Goal: Use online tool/utility: Utilize a website feature to perform a specific function

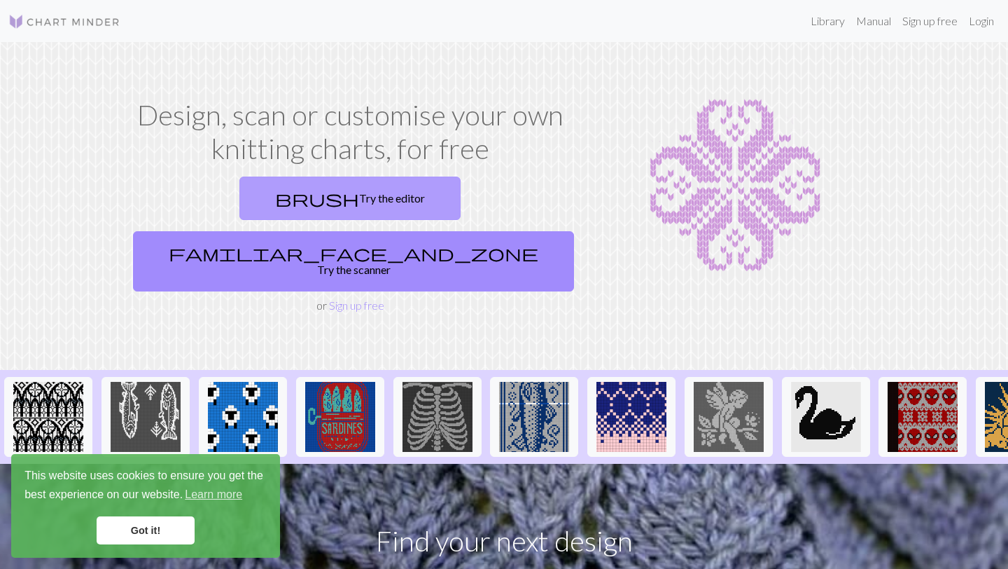
click at [255, 201] on link "brush Try the editor" at bounding box center [349, 197] width 221 height 43
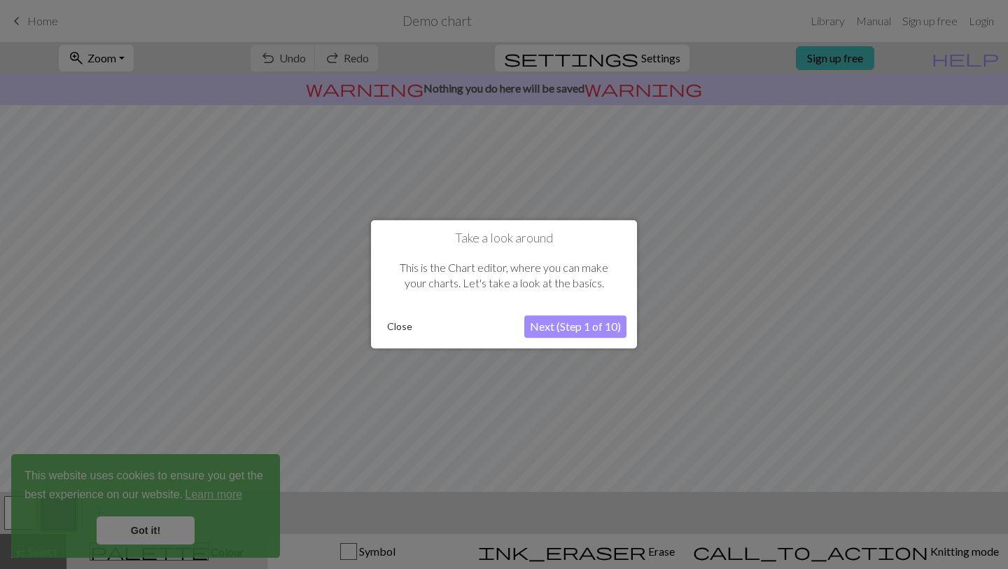
click at [398, 329] on button "Close" at bounding box center [400, 326] width 36 height 21
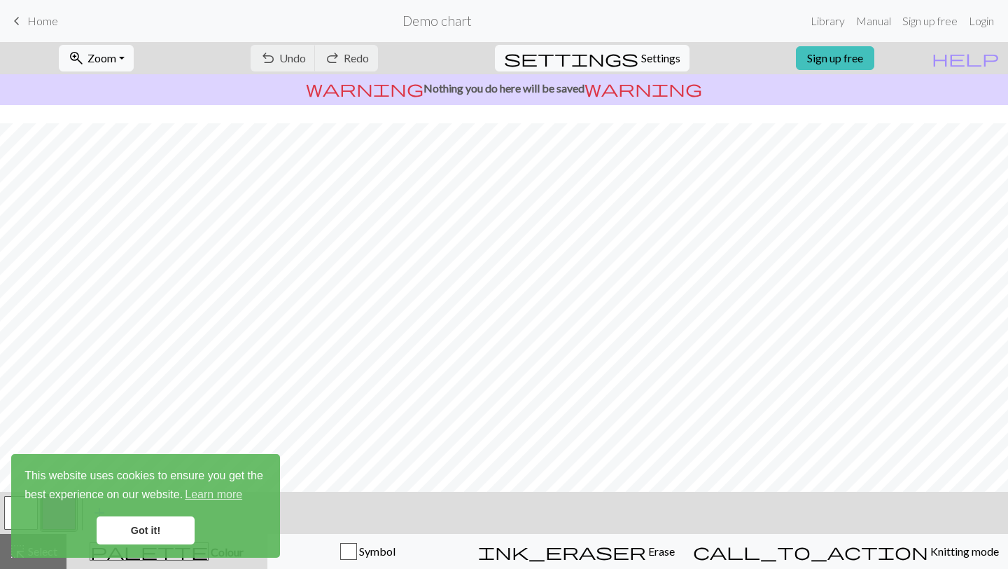
scroll to position [125, 0]
click at [389, 57] on div "undo Undo Undo redo Redo Redo" at bounding box center [314, 58] width 148 height 32
click at [145, 526] on link "Got it!" at bounding box center [146, 530] width 98 height 28
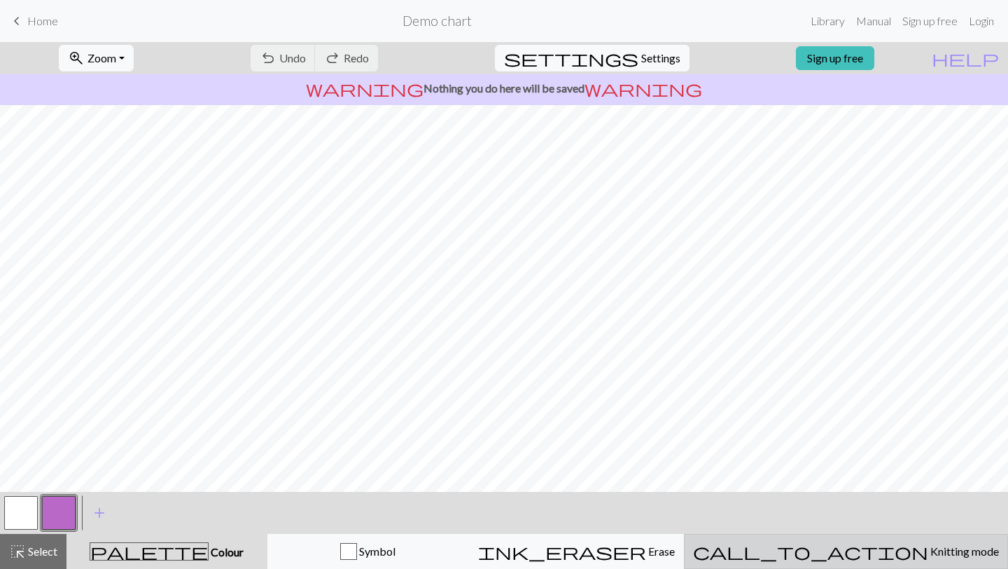
click at [914, 557] on div "call_to_action Knitting mode Knitting mode" at bounding box center [846, 551] width 306 height 17
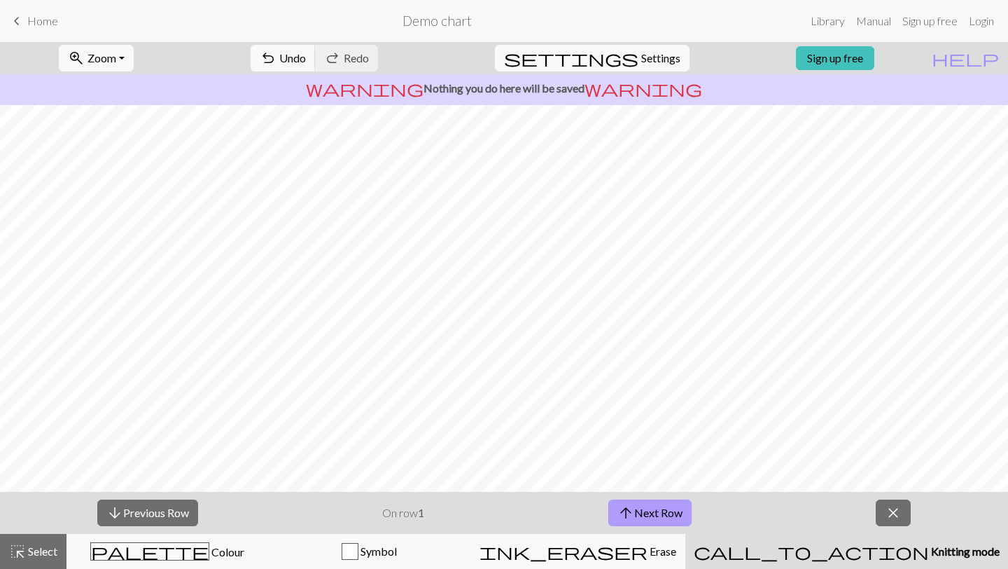
click at [641, 513] on button "arrow_upward Next Row" at bounding box center [649, 512] width 83 height 27
click at [894, 508] on span "close" at bounding box center [893, 513] width 17 height 20
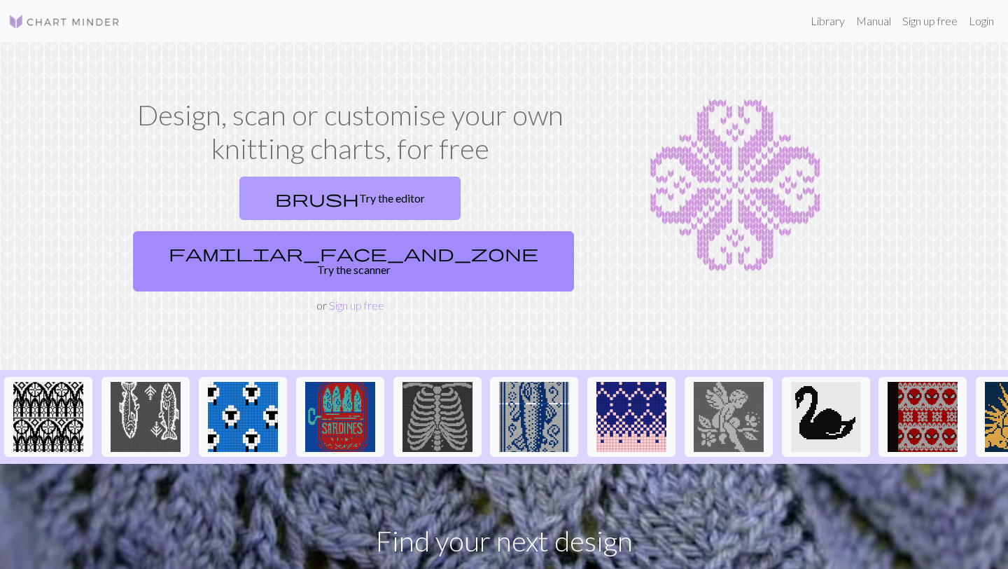
click at [273, 196] on link "brush Try the editor" at bounding box center [349, 197] width 221 height 43
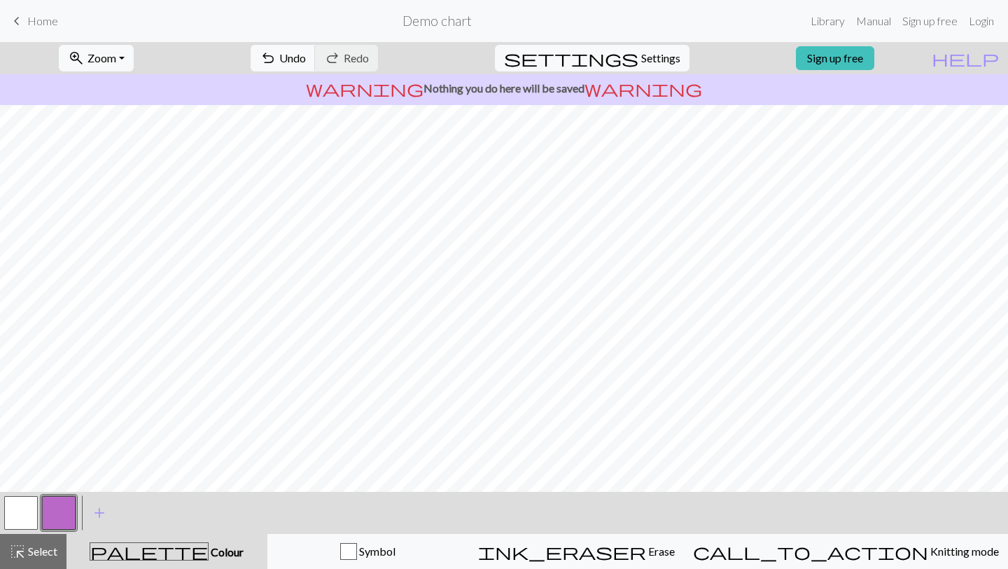
click at [24, 13] on span "keyboard_arrow_left" at bounding box center [16, 21] width 17 height 20
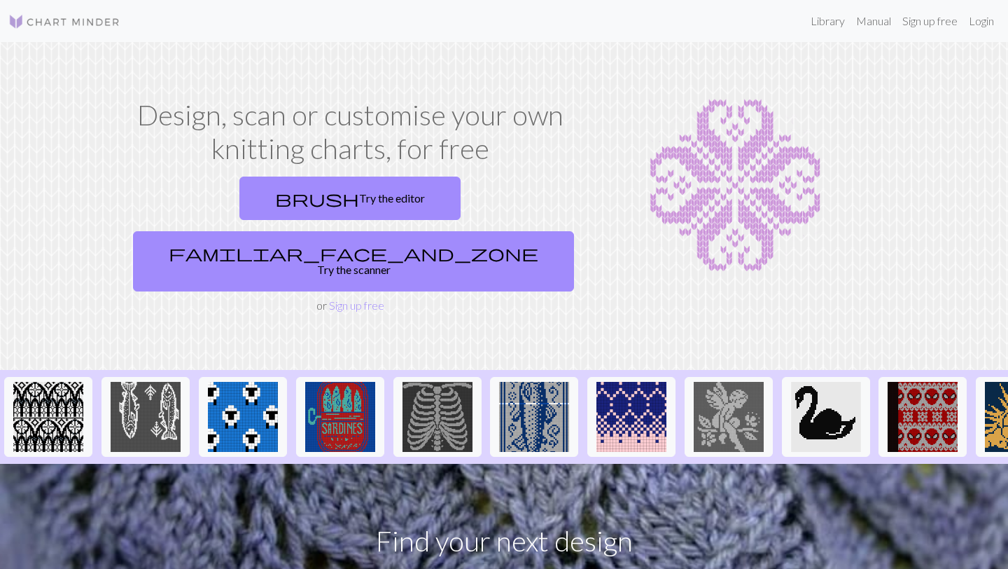
click at [829, 92] on section "Design, scan or customise your own knitting charts, for free brush Try the edit…" at bounding box center [504, 206] width 1008 height 328
